Goal: Book appointment/travel/reservation

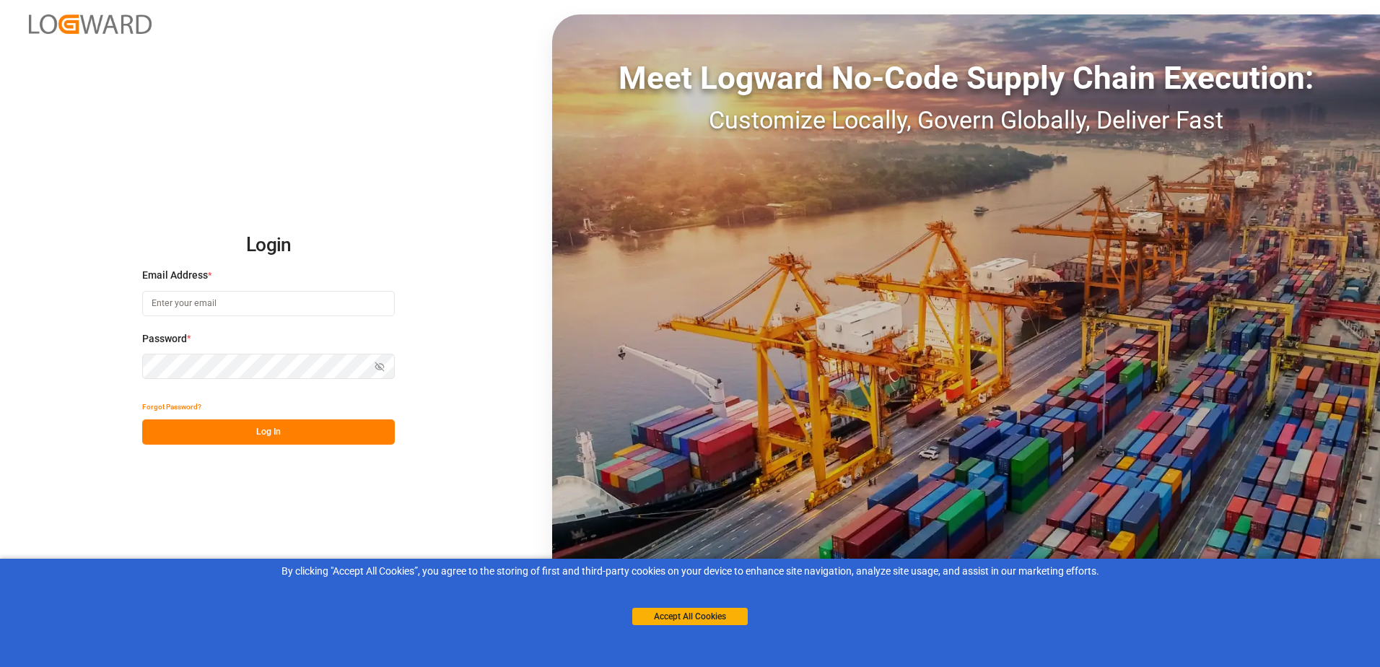
click at [206, 309] on input at bounding box center [268, 303] width 253 height 25
type input "[EMAIL_ADDRESS][DOMAIN_NAME]"
click at [374, 364] on button "Show password" at bounding box center [379, 366] width 30 height 25
click at [102, 375] on div "Login Email Address * [EMAIL_ADDRESS][DOMAIN_NAME] Password * Hide password For…" at bounding box center [690, 333] width 1380 height 667
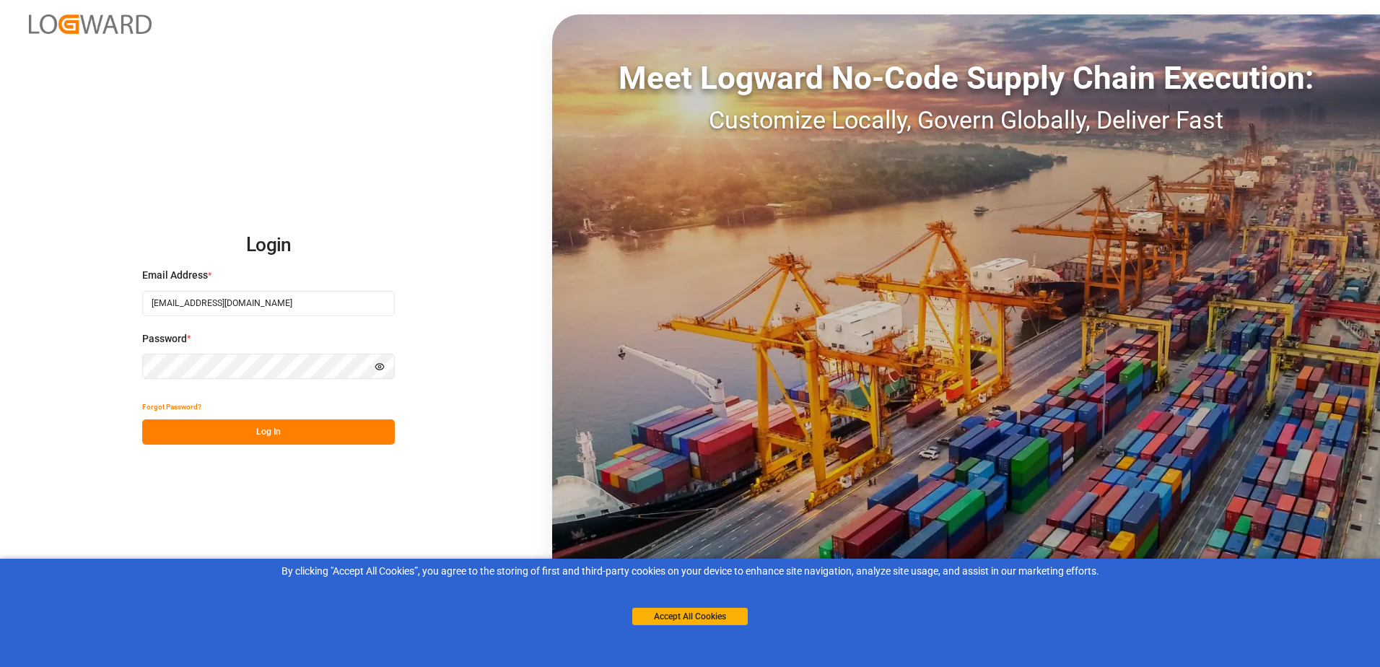
click at [205, 432] on button "Log In" at bounding box center [268, 431] width 253 height 25
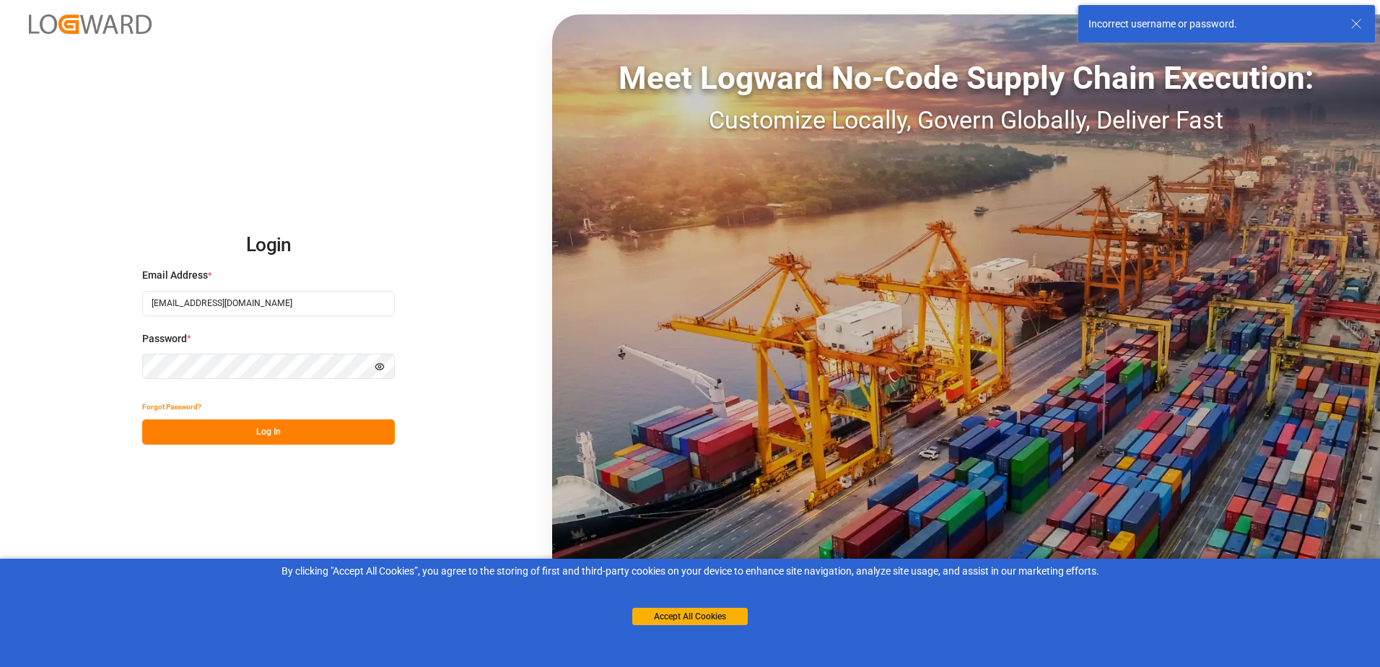
click at [106, 358] on div "Login Email Address * [EMAIL_ADDRESS][DOMAIN_NAME] Password * Hide password For…" at bounding box center [690, 333] width 1380 height 667
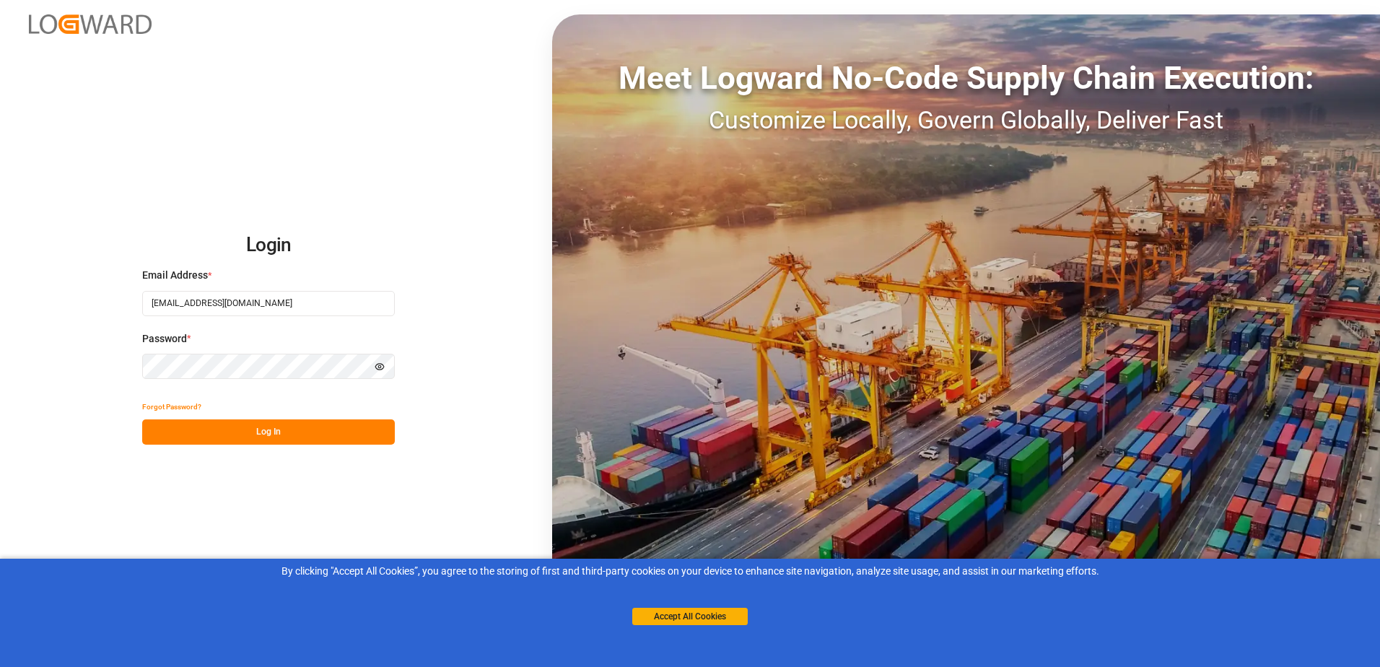
click at [331, 450] on div "Login Email Address * [EMAIL_ADDRESS][DOMAIN_NAME] Password * Hide password For…" at bounding box center [690, 333] width 1380 height 667
click at [330, 439] on button "Log In" at bounding box center [268, 431] width 253 height 25
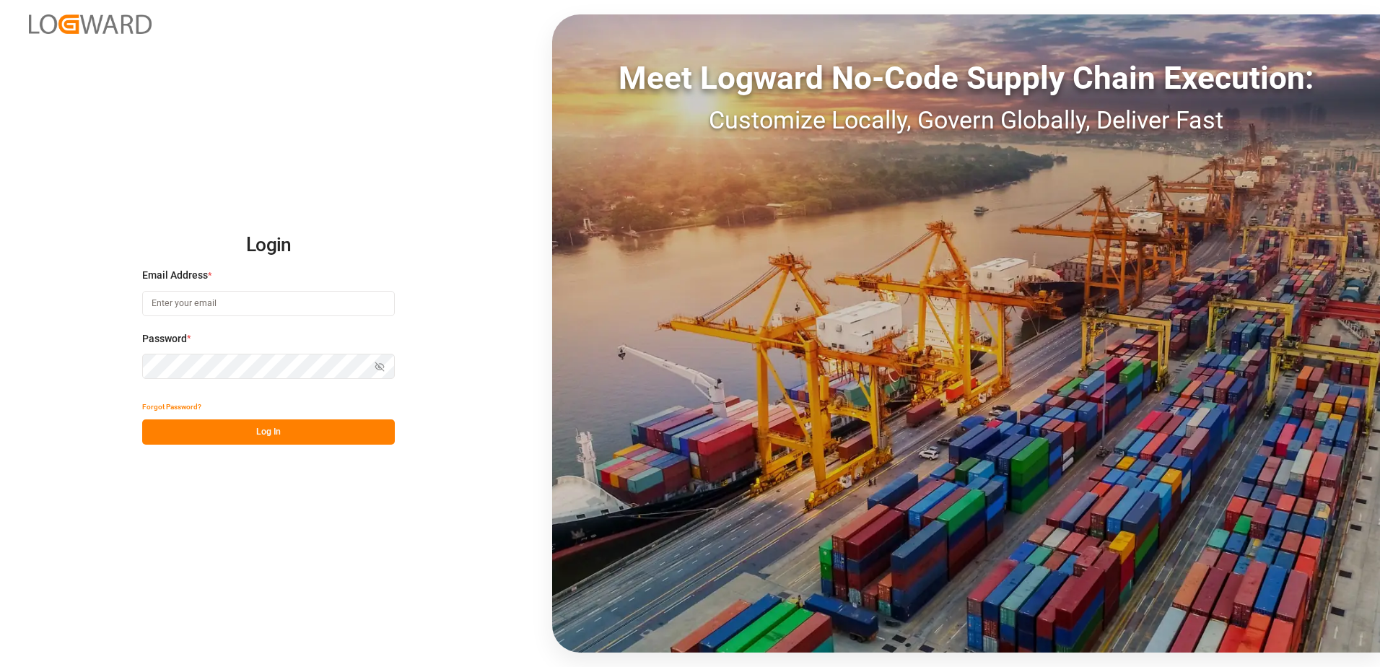
click at [316, 300] on input at bounding box center [268, 303] width 253 height 25
type input "[EMAIL_ADDRESS][DOMAIN_NAME]"
click at [375, 364] on icon "button" at bounding box center [380, 367] width 10 height 10
click at [215, 437] on button "Log In" at bounding box center [268, 431] width 253 height 25
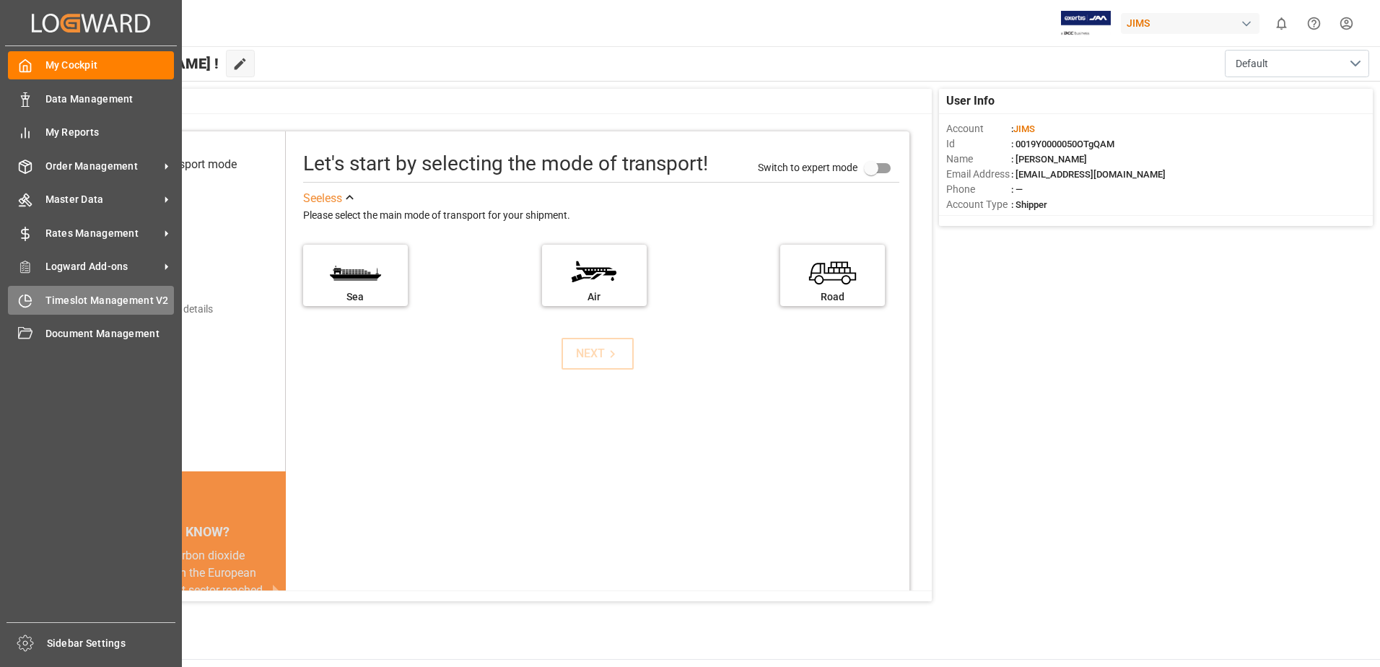
click at [107, 305] on span "Timeslot Management V2" at bounding box center [109, 300] width 129 height 15
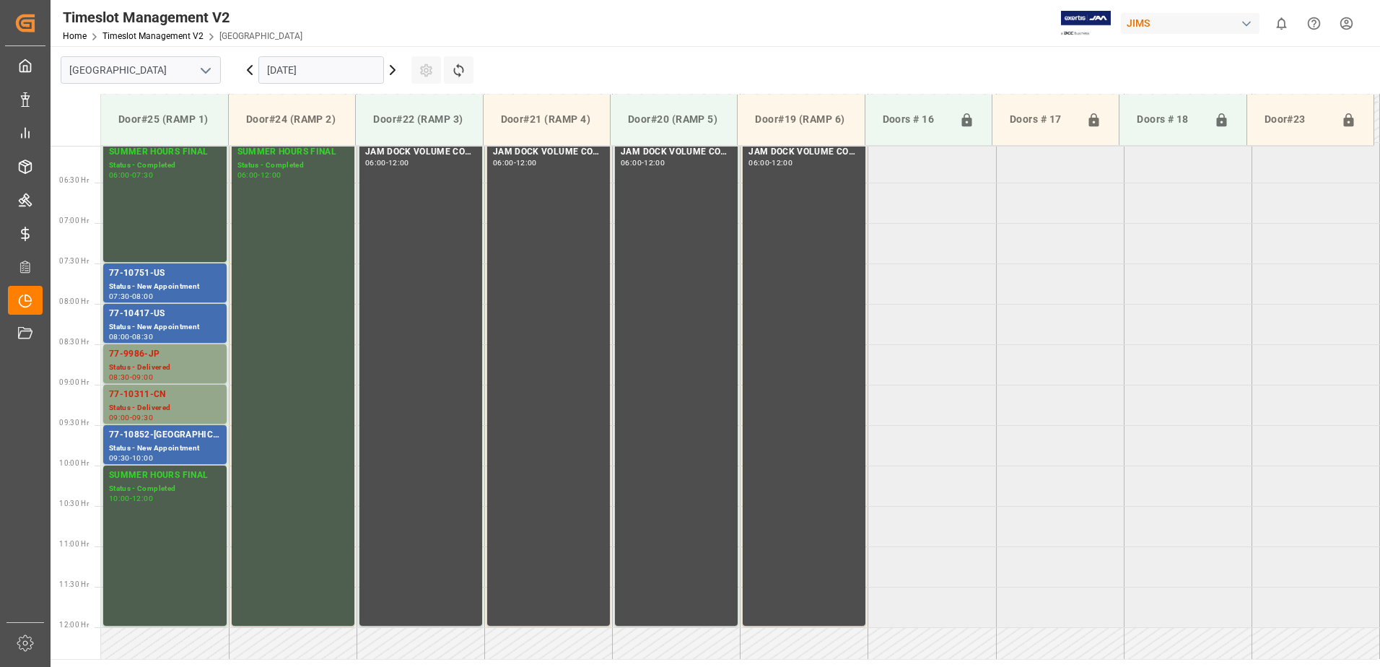
scroll to position [557, 0]
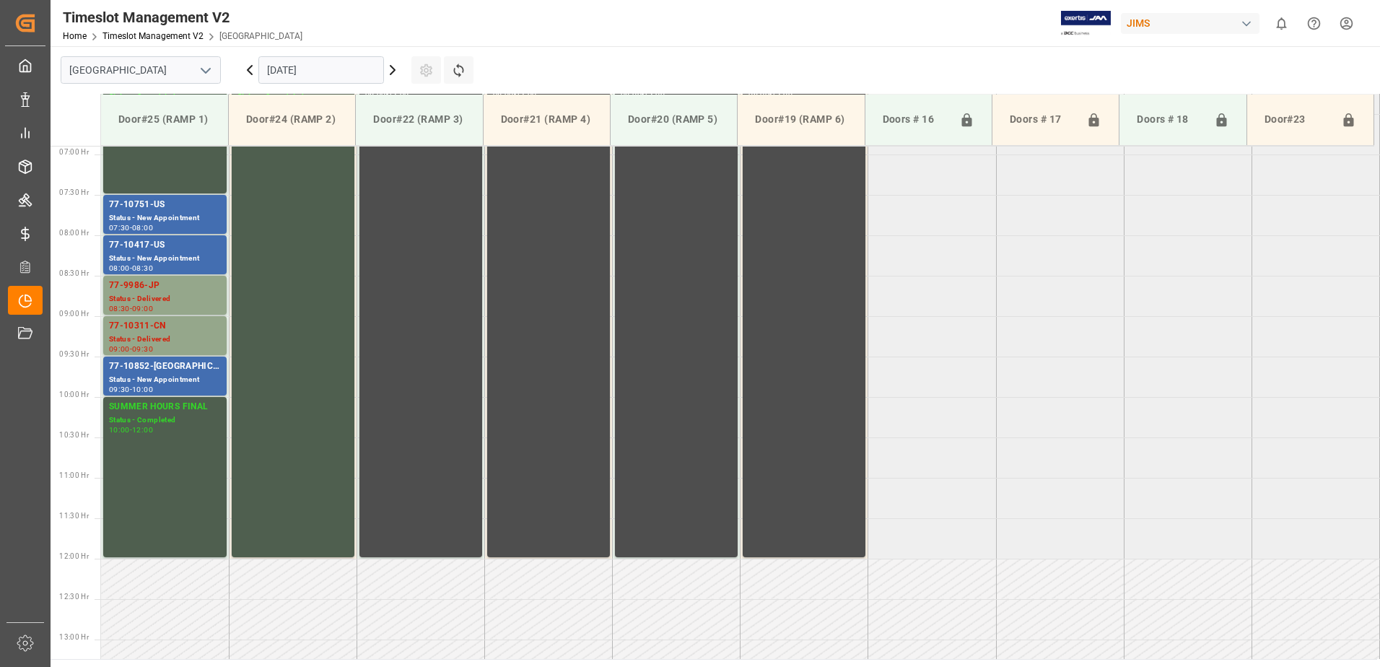
click at [338, 69] on input "12.09.2025" at bounding box center [321, 69] width 126 height 27
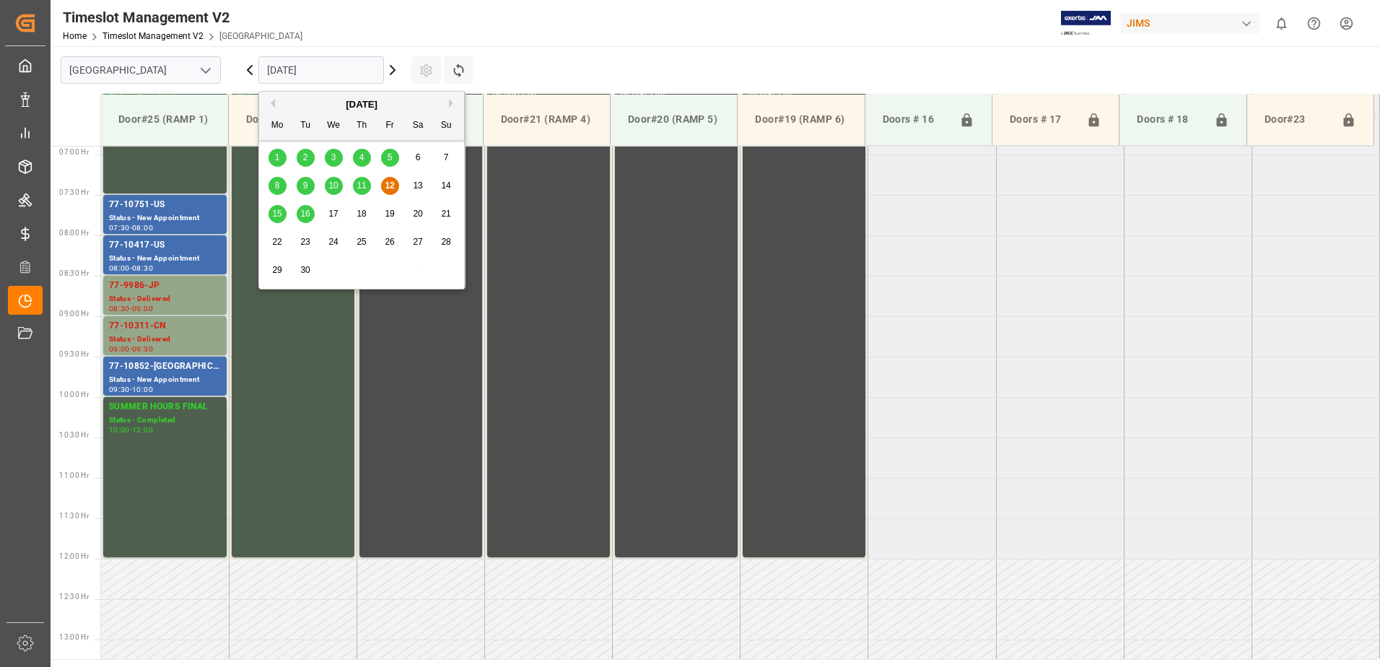
click at [272, 214] on span "15" at bounding box center [276, 214] width 9 height 10
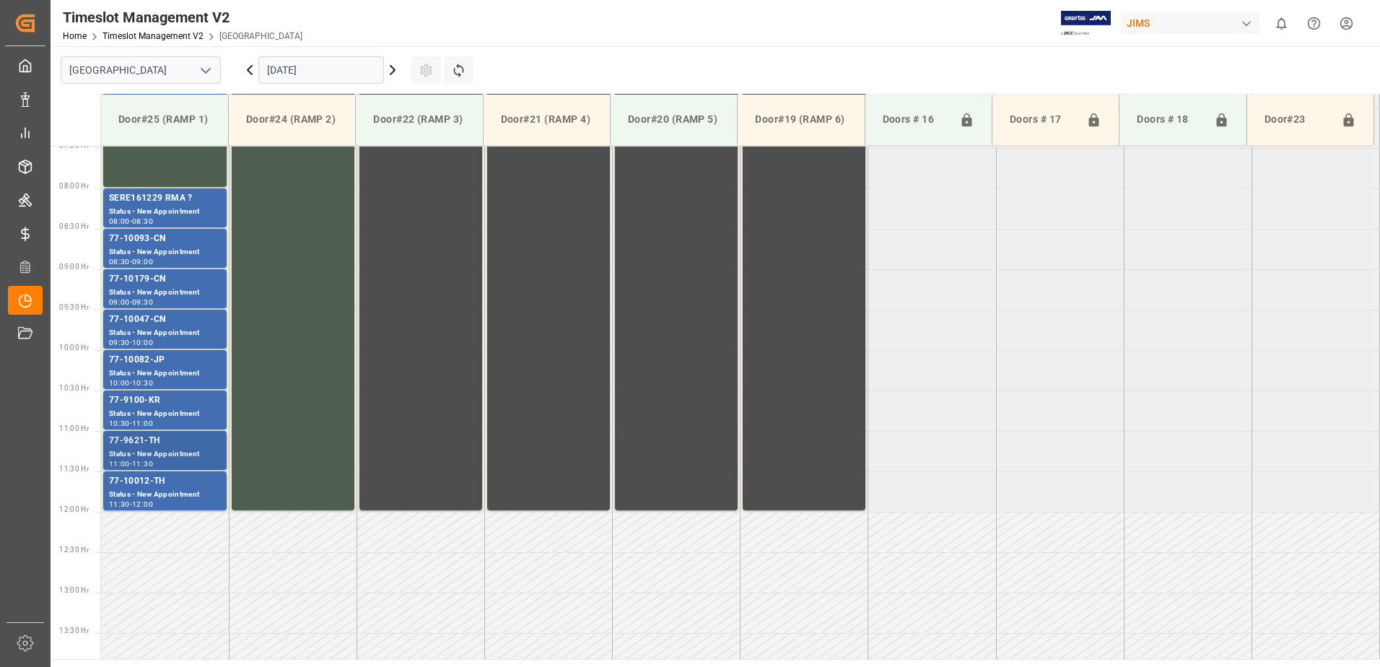
scroll to position [629, 0]
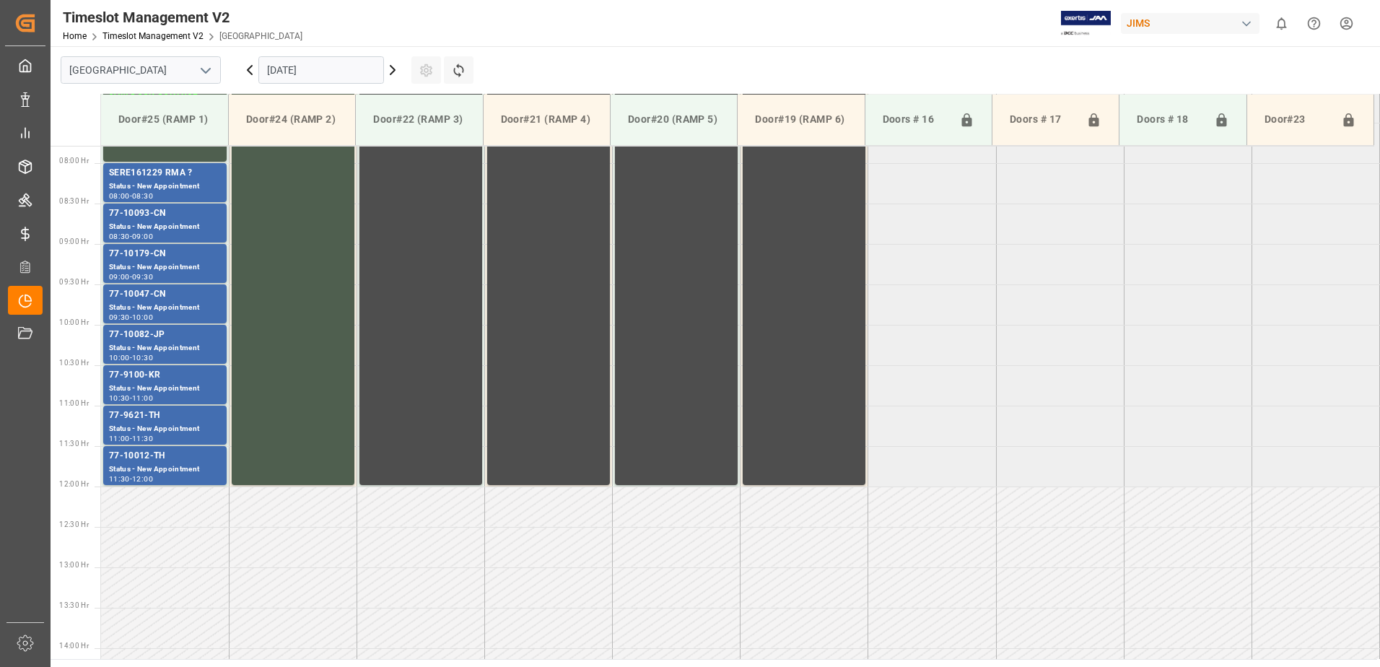
click at [314, 65] on input "15.09.2025" at bounding box center [321, 69] width 126 height 27
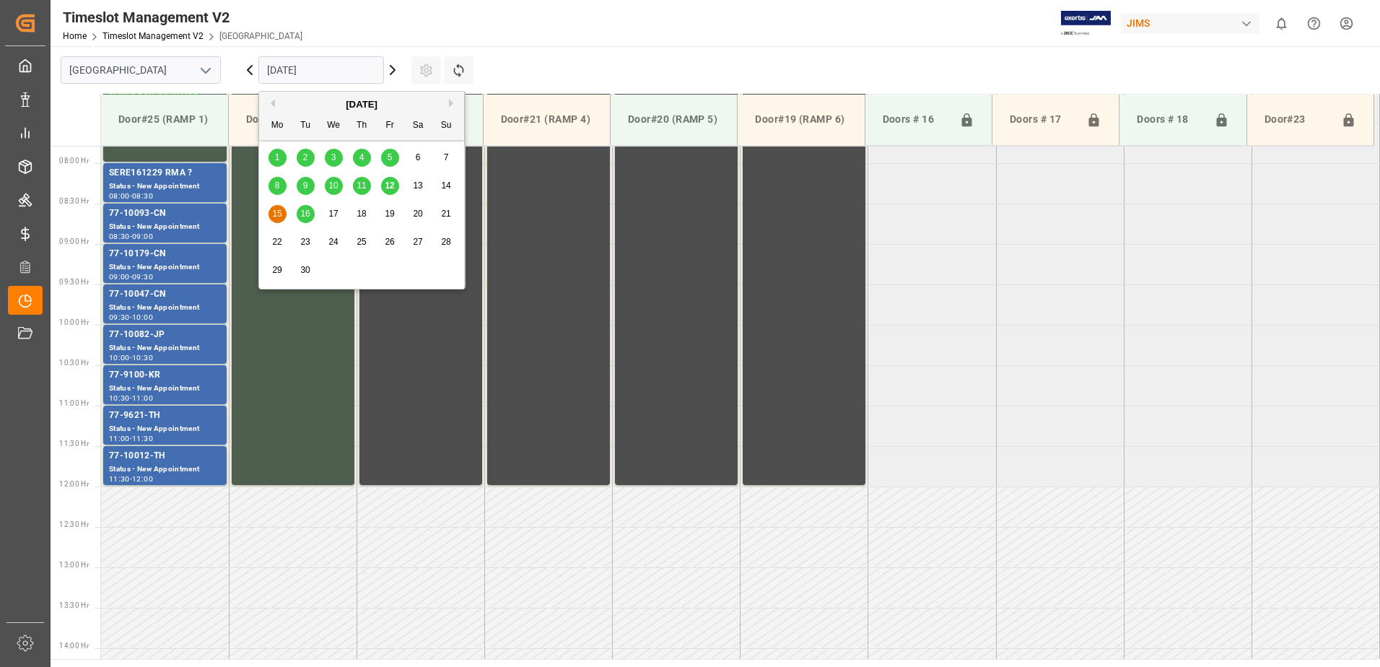
click at [308, 207] on div "16" at bounding box center [306, 214] width 18 height 17
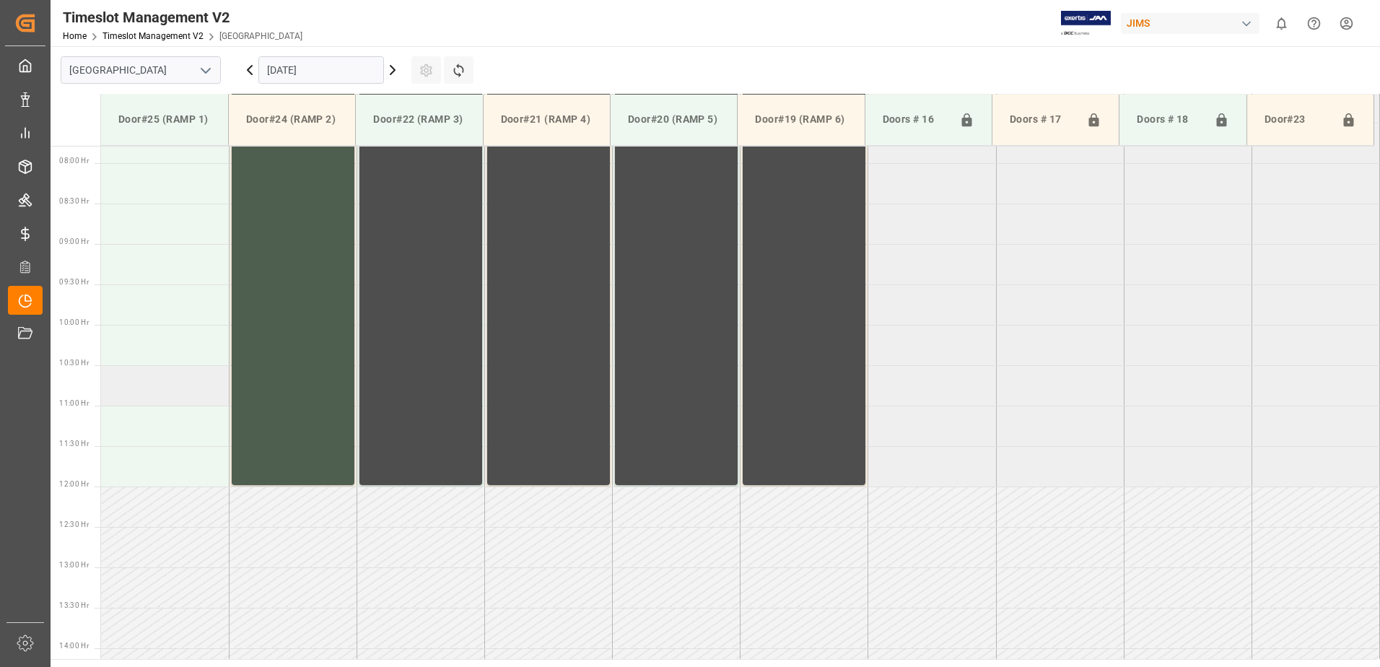
click at [149, 395] on td at bounding box center [165, 385] width 128 height 40
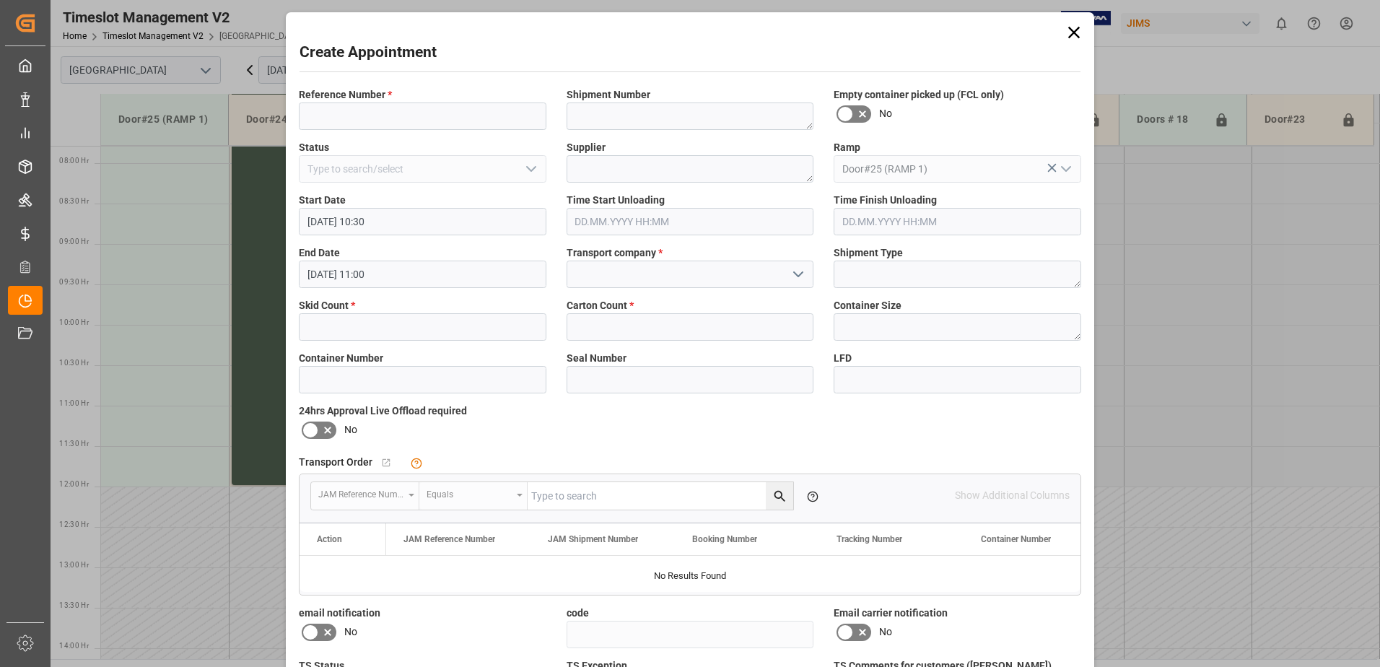
type input "16.09.2025 10:30"
type input "16.09.2025 11:00"
click at [415, 111] on input at bounding box center [423, 115] width 248 height 27
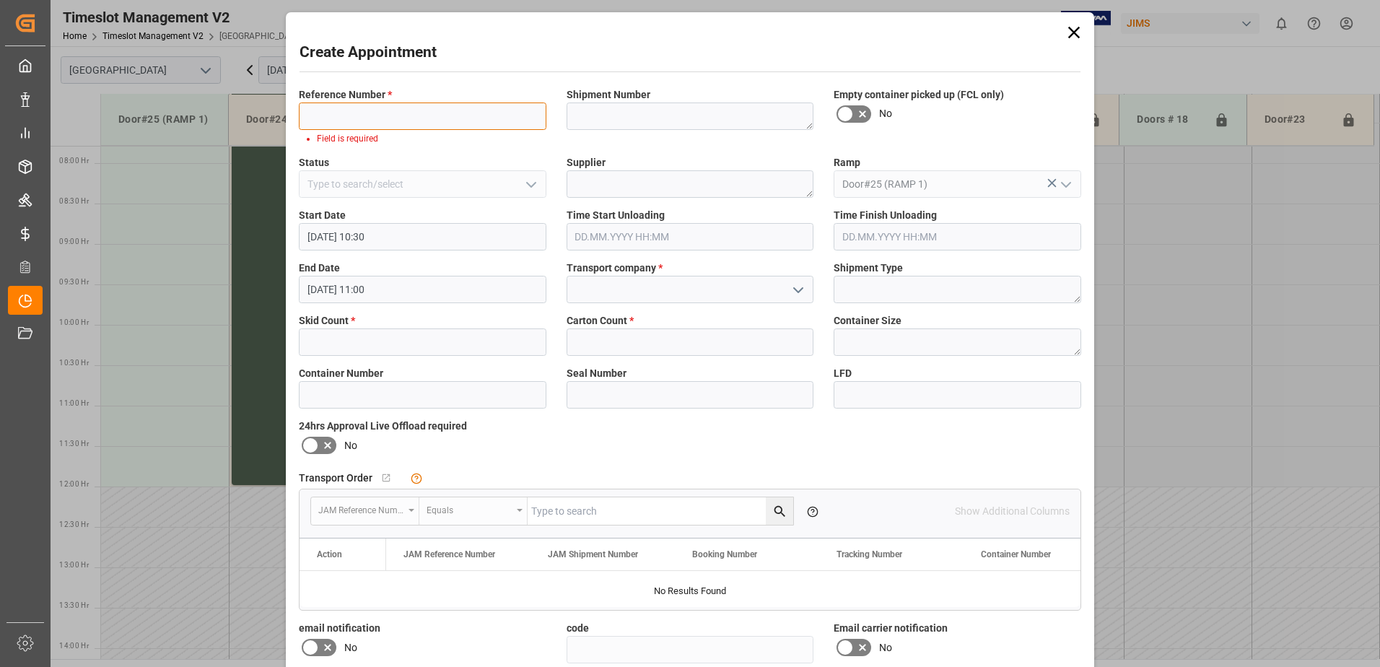
click at [336, 122] on input at bounding box center [423, 115] width 248 height 27
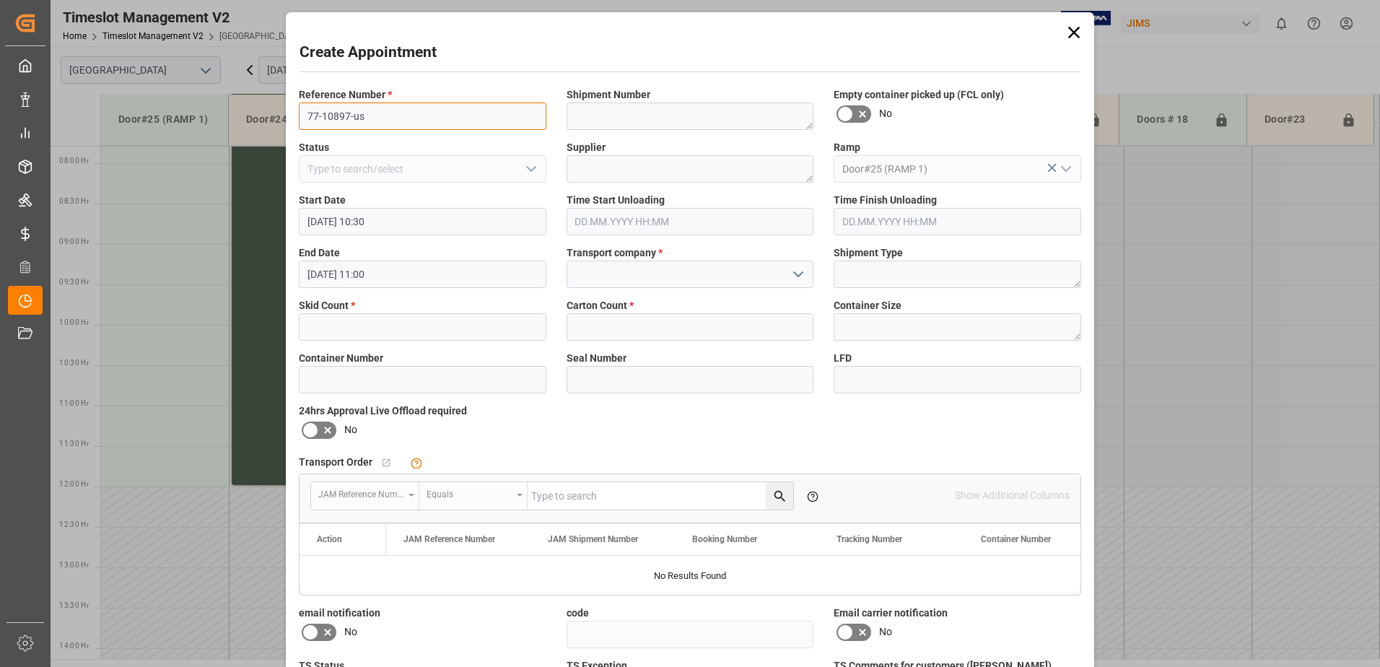
type input "77-10897-us"
click at [653, 175] on textarea at bounding box center [691, 168] width 248 height 27
paste textarea "HARMAN DISTRIBUTION CENTER C/O ARVA"
type textarea "HARMAN DISTRIBUTION CENTER C/O ARVA"
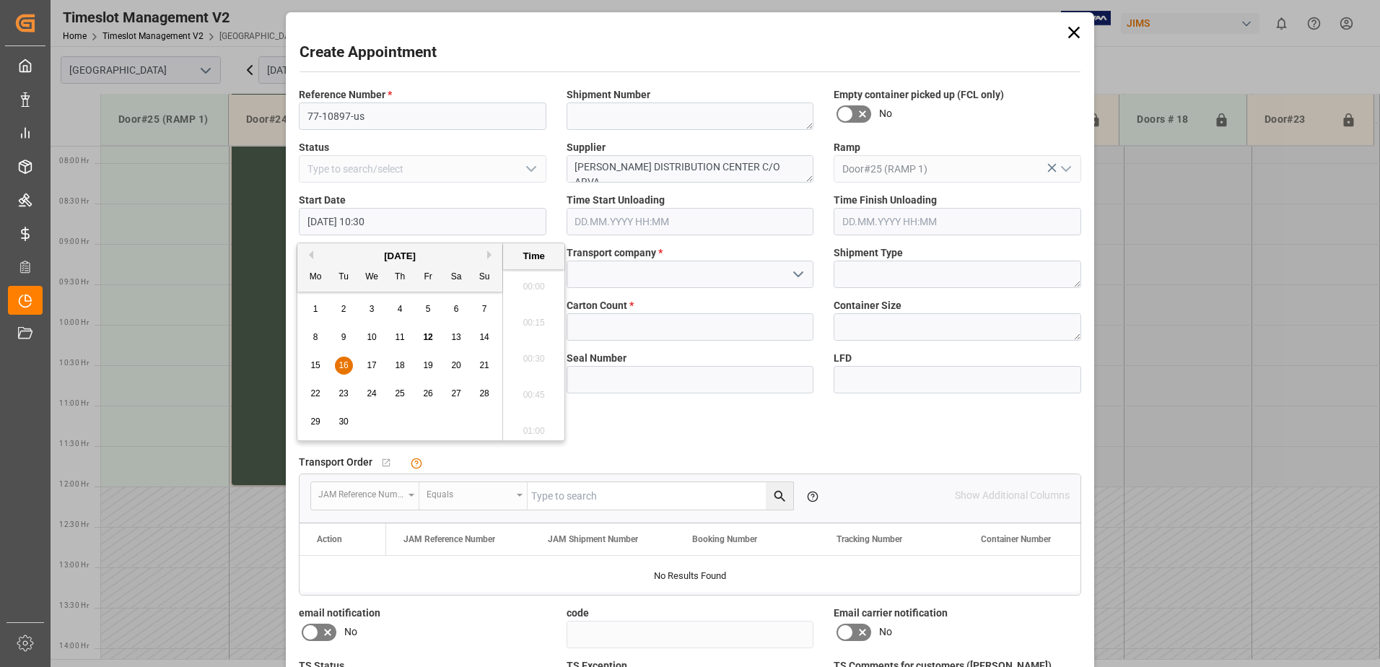
scroll to position [1449, 0]
click at [448, 201] on label "Start Date" at bounding box center [423, 200] width 248 height 15
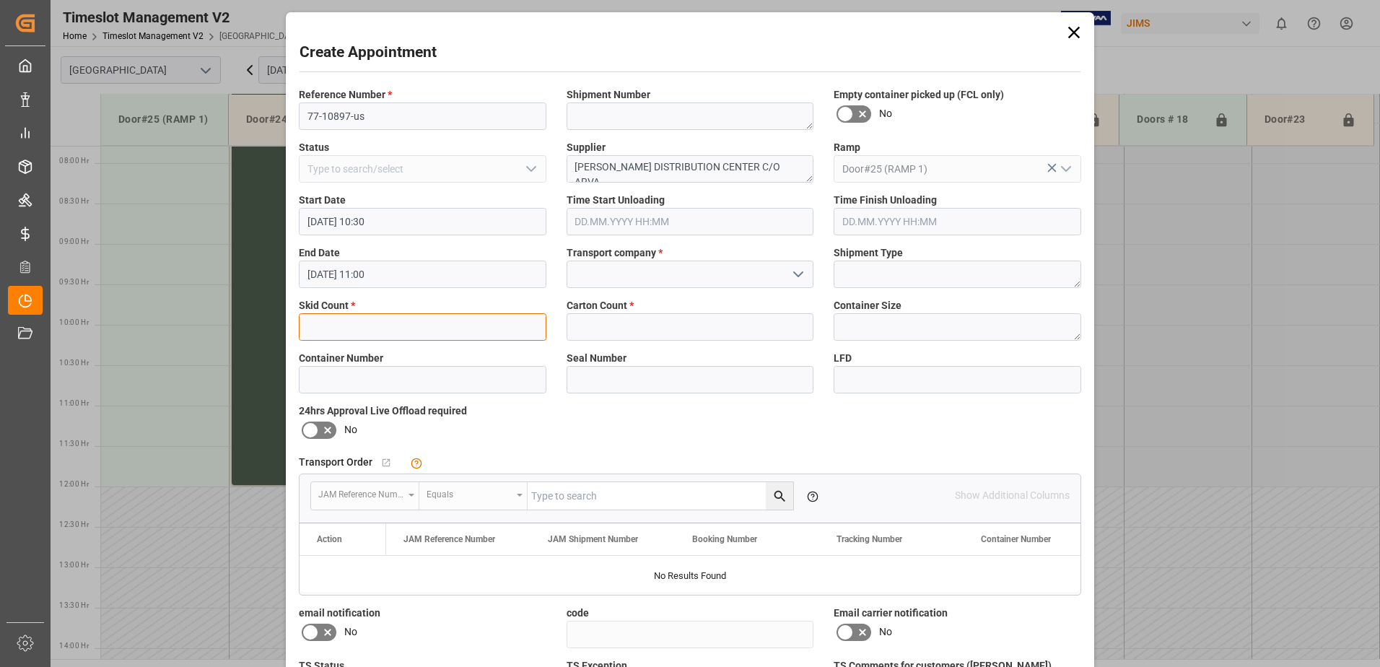
click at [415, 326] on input "text" at bounding box center [423, 326] width 248 height 27
type input "2"
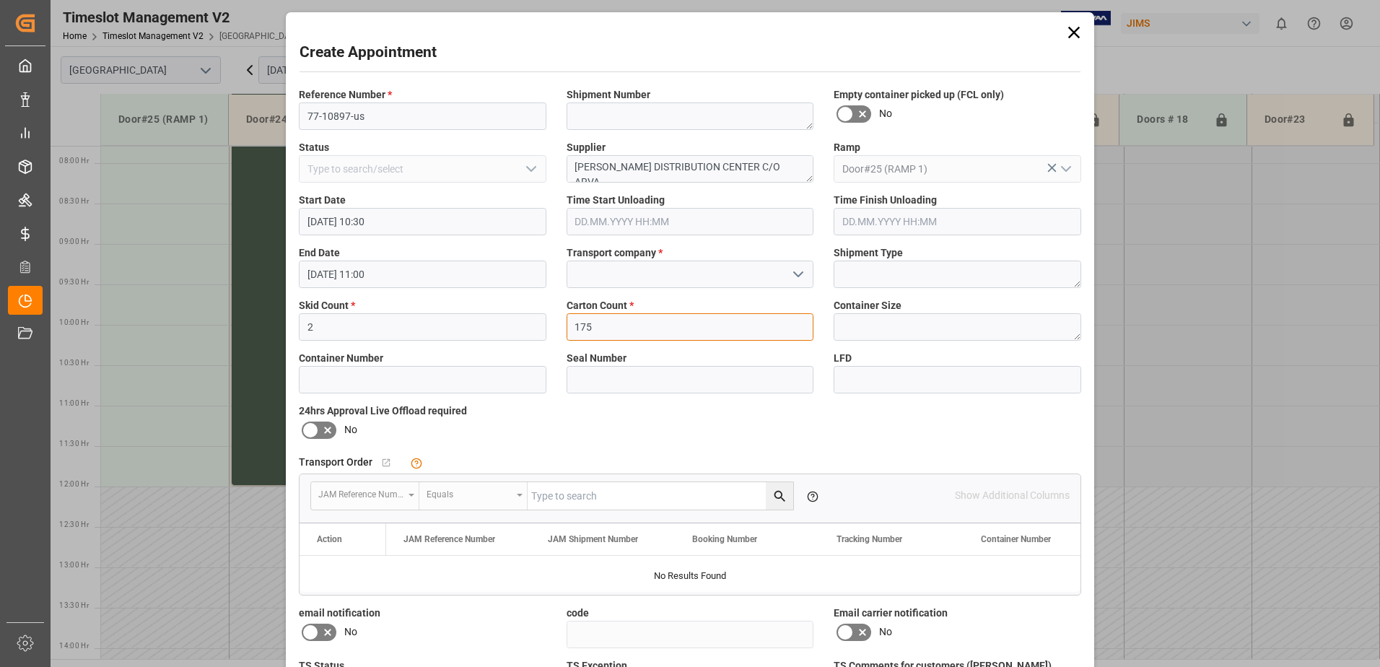
type input "175"
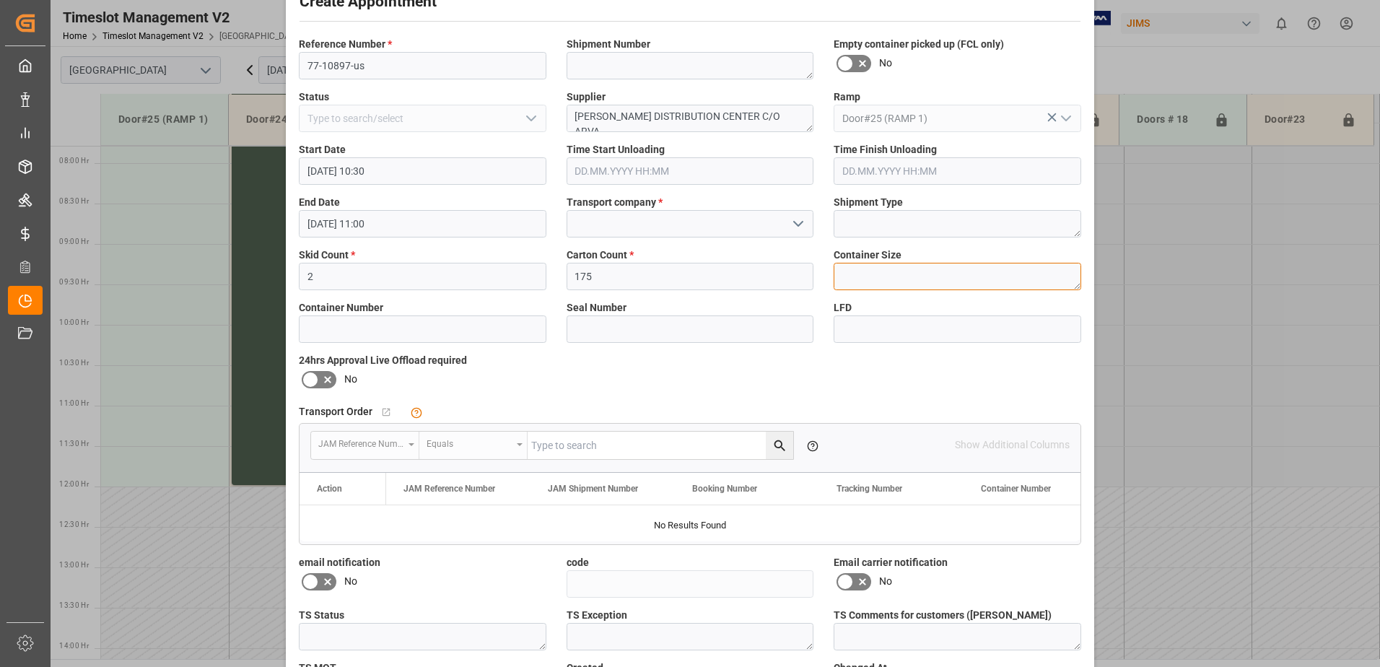
scroll to position [160, 0]
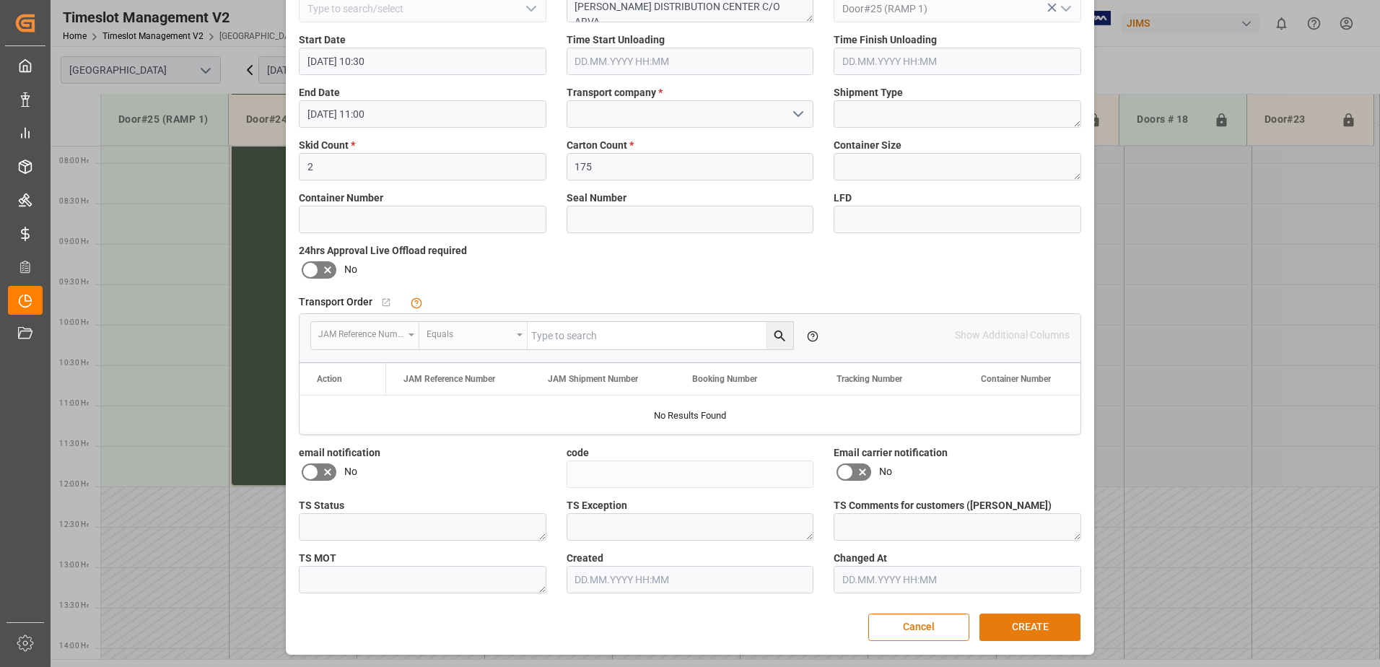
click at [1047, 624] on button "CREATE" at bounding box center [1029, 626] width 101 height 27
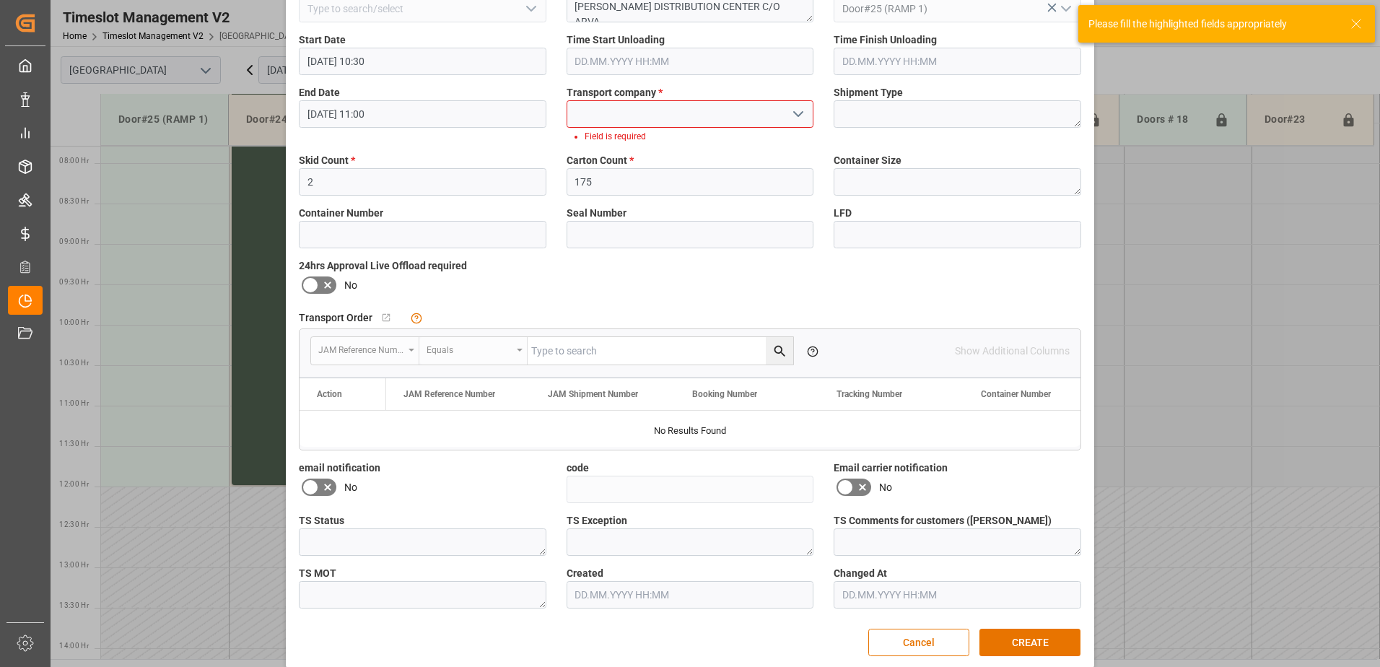
click at [629, 115] on input at bounding box center [691, 113] width 248 height 27
click at [787, 110] on button "open menu" at bounding box center [798, 114] width 22 height 22
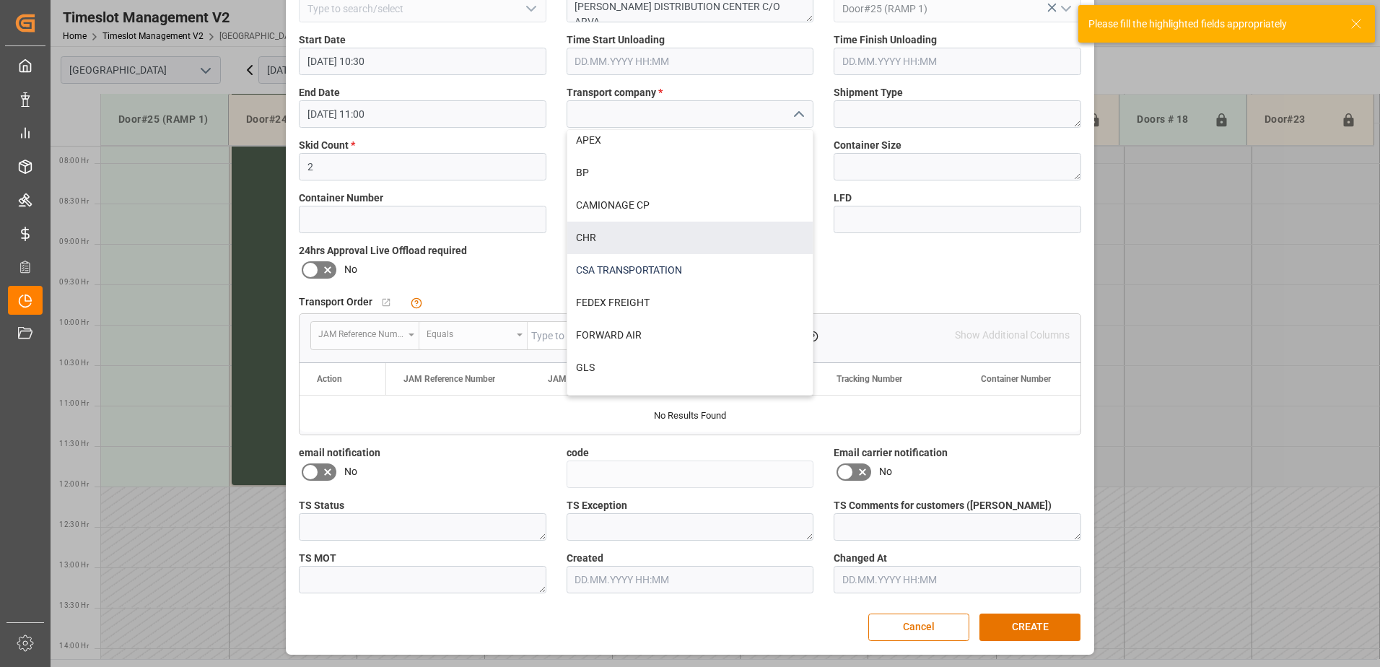
scroll to position [72, 0]
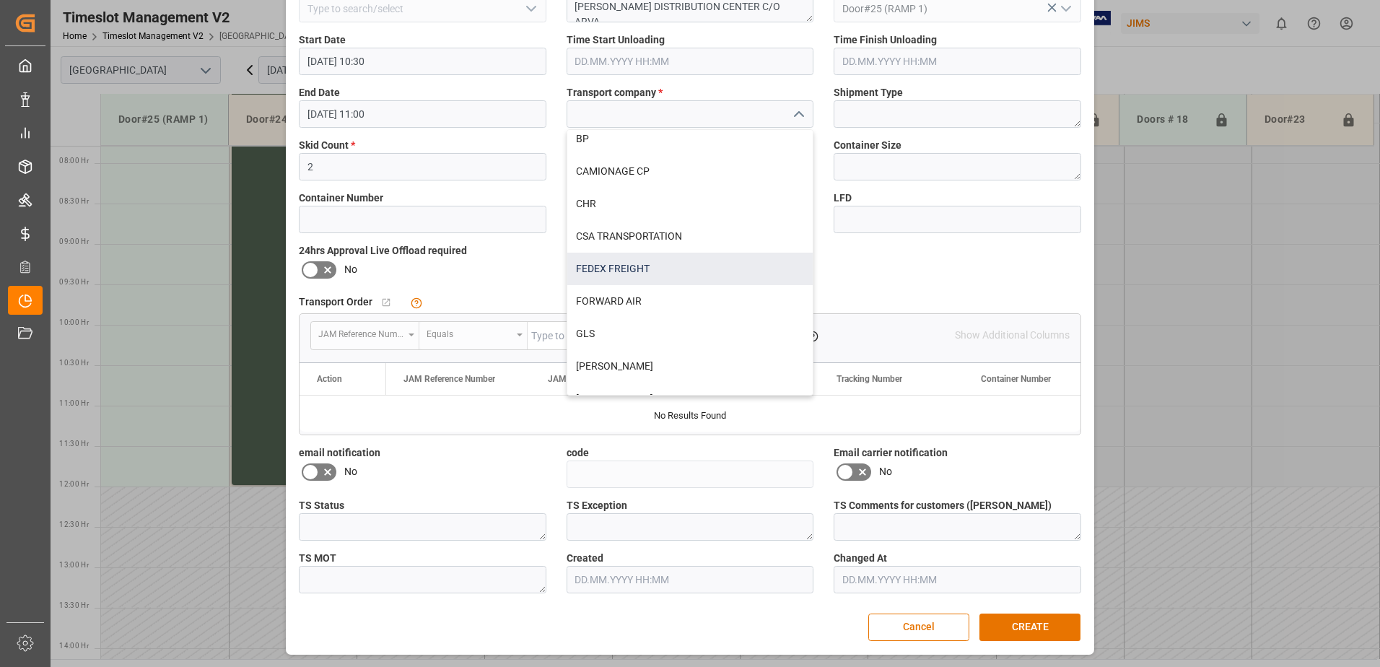
click at [663, 273] on div "FEDEX FREIGHT" at bounding box center [690, 269] width 246 height 32
type input "FEDEX FREIGHT"
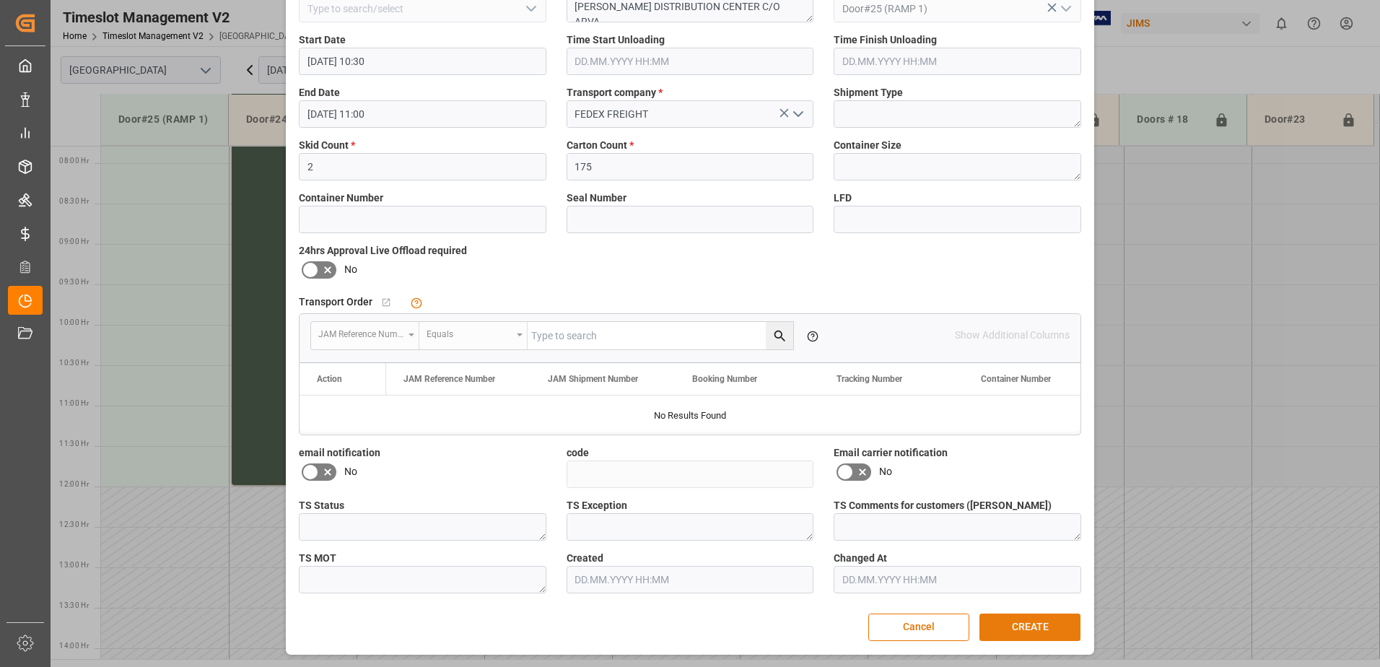
click at [1020, 633] on button "CREATE" at bounding box center [1029, 626] width 101 height 27
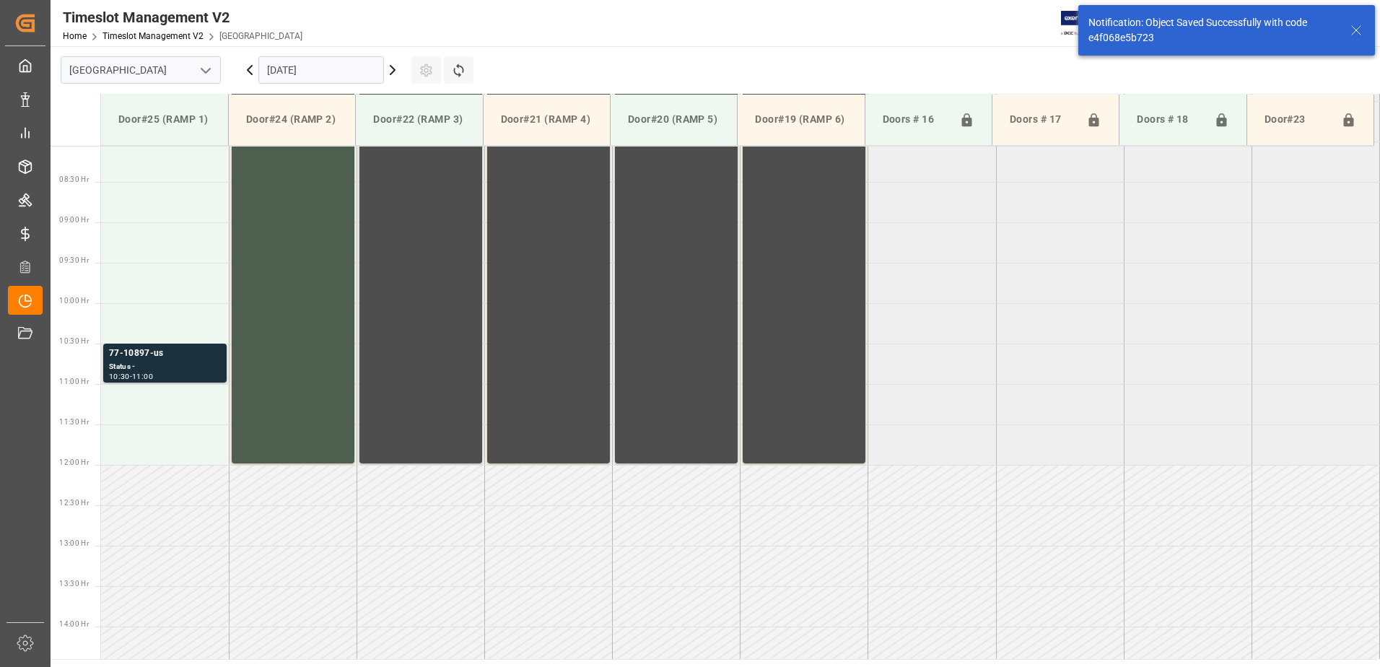
scroll to position [668, 0]
